Goal: Navigation & Orientation: Find specific page/section

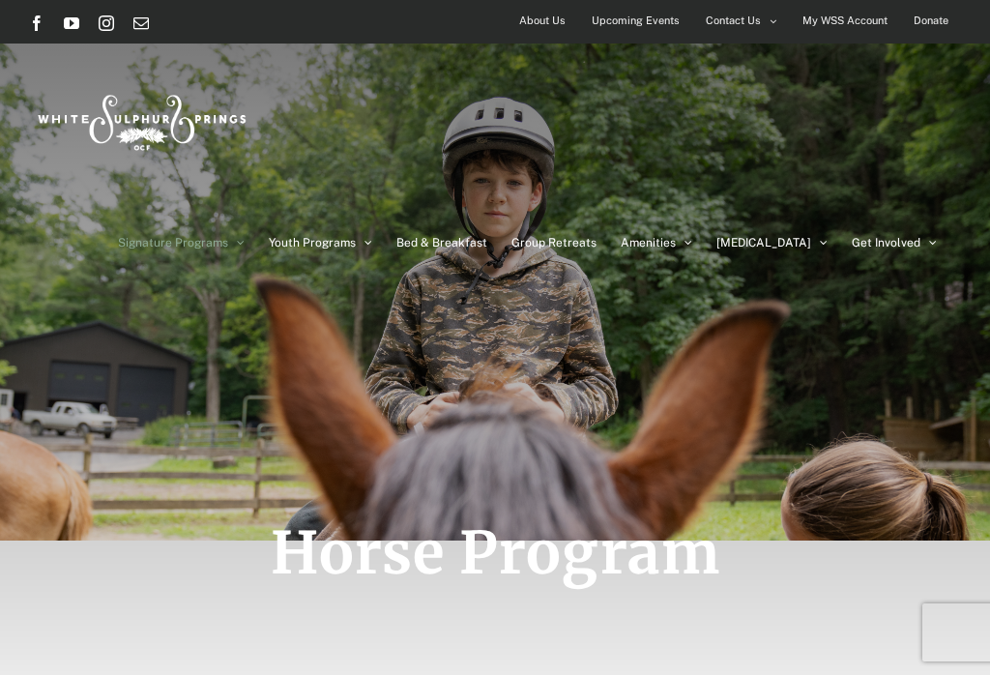
click at [744, 669] on div "Horse Program" at bounding box center [495, 359] width 932 height 719
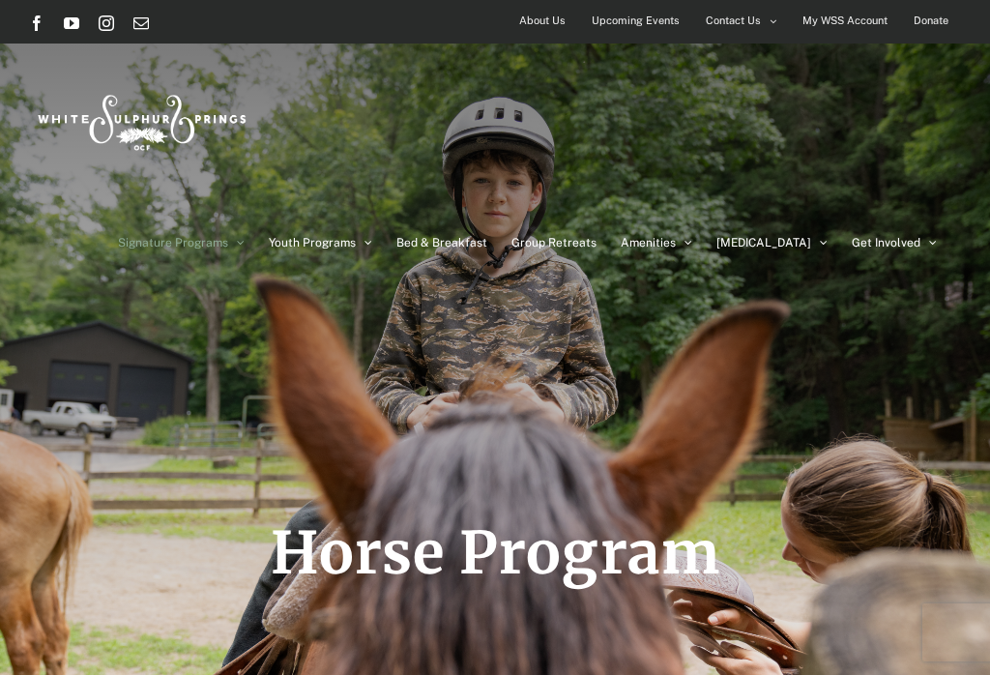
click at [596, 242] on span "Group Retreats" at bounding box center [553, 243] width 85 height 12
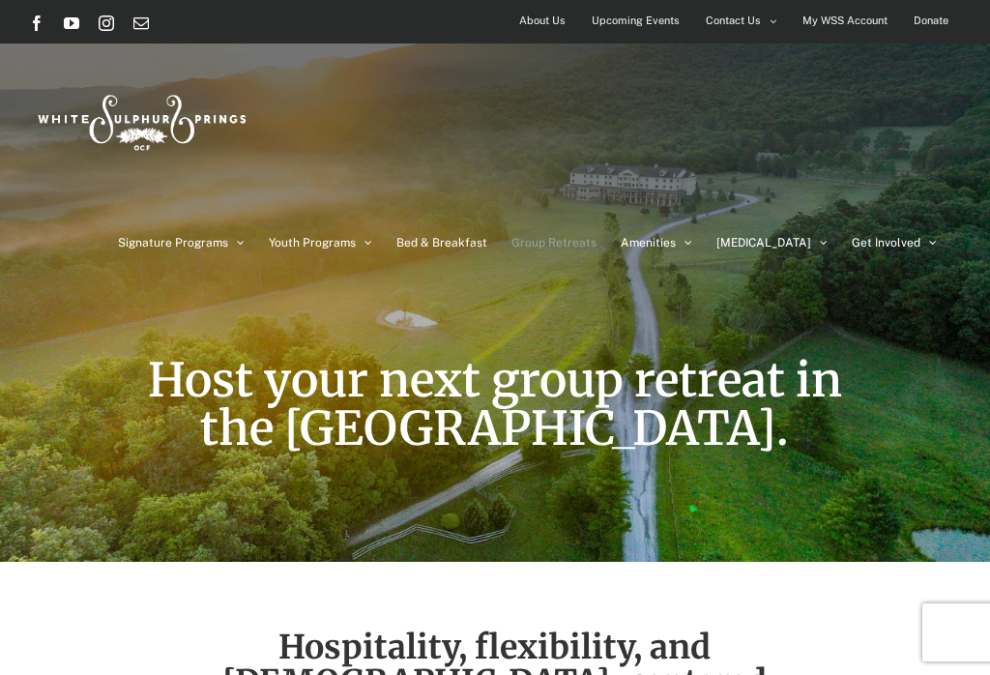
click at [473, 242] on span "Bed & Breakfast" at bounding box center [441, 243] width 91 height 12
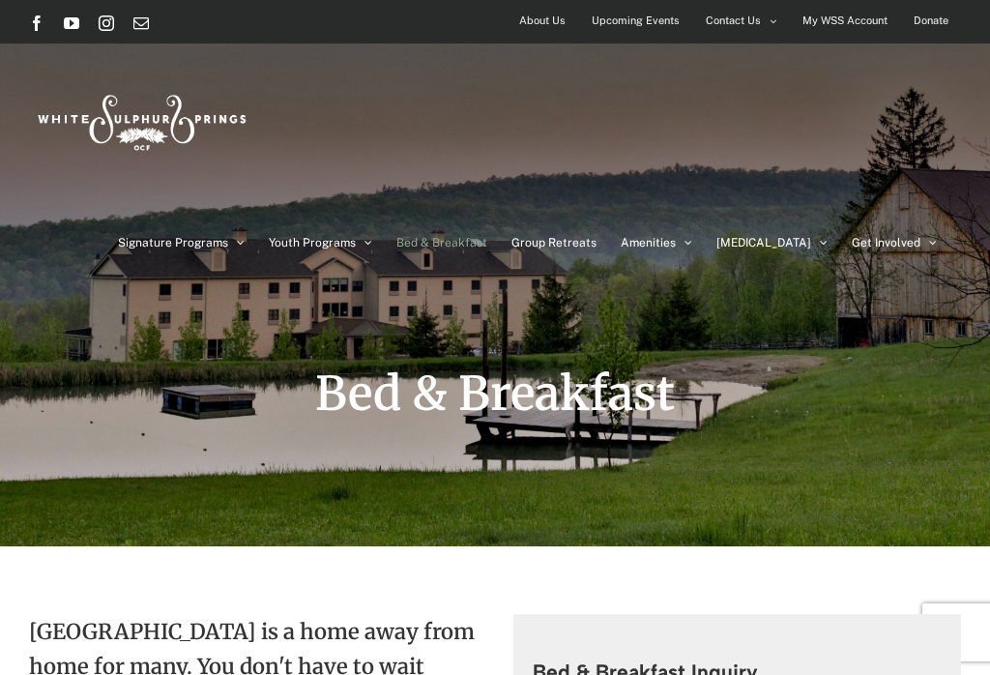
click at [708, 428] on span "Things To Do" at bounding box center [674, 435] width 69 height 14
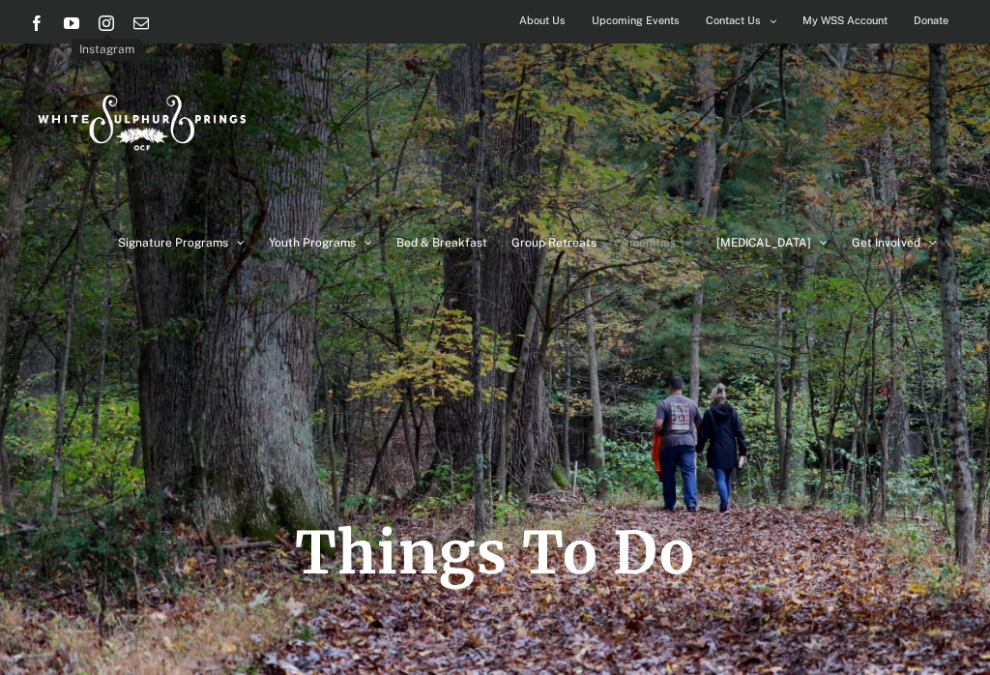
click at [104, 23] on link "Instagram" at bounding box center [106, 22] width 15 height 15
